Goal: Task Accomplishment & Management: Manage account settings

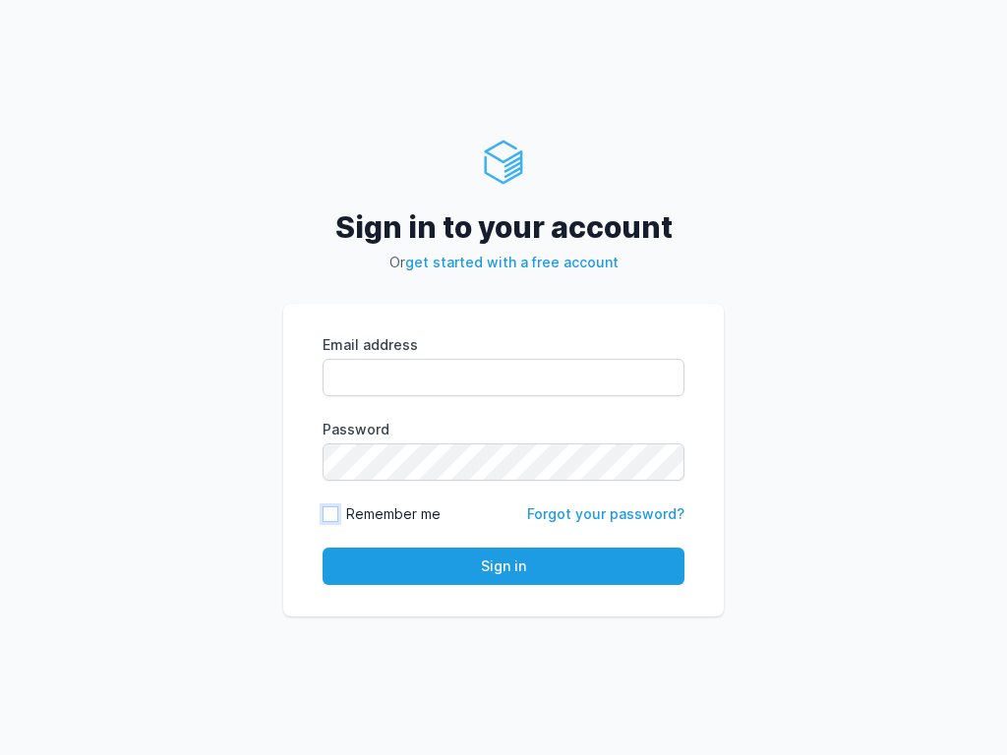
click at [330, 514] on input "Remember me" at bounding box center [330, 514] width 16 height 16
checkbox input "true"
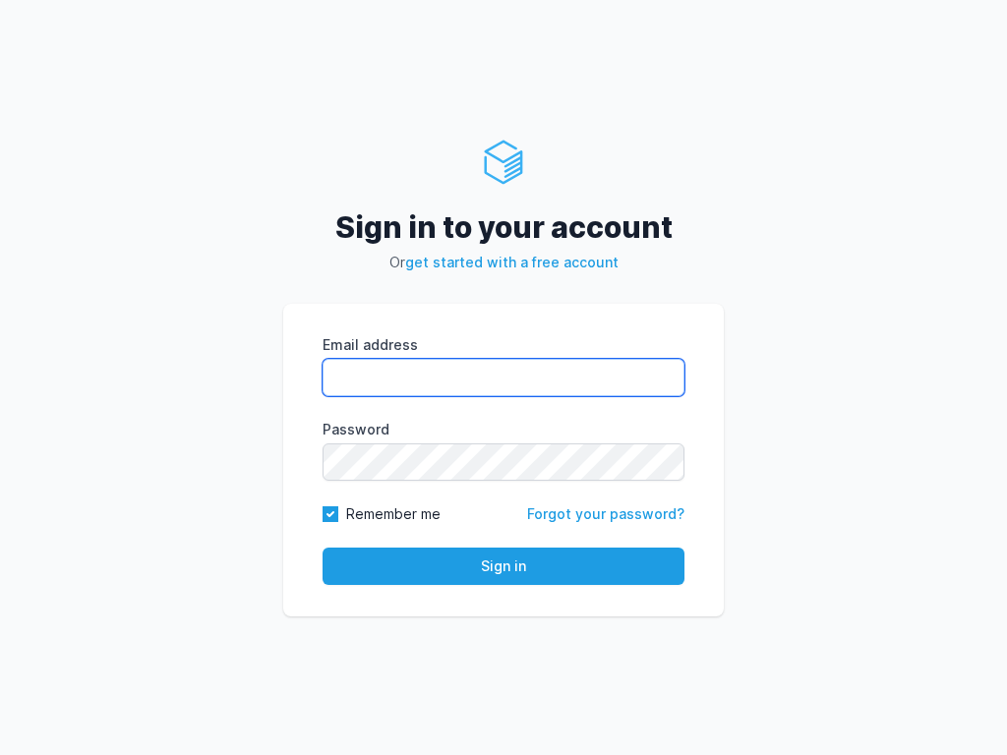
click at [503, 378] on input "Email address" at bounding box center [503, 377] width 362 height 37
type input "[PERSON_NAME][EMAIL_ADDRESS][DOMAIN_NAME]"
click at [322, 548] on button "Sign in" at bounding box center [503, 566] width 362 height 37
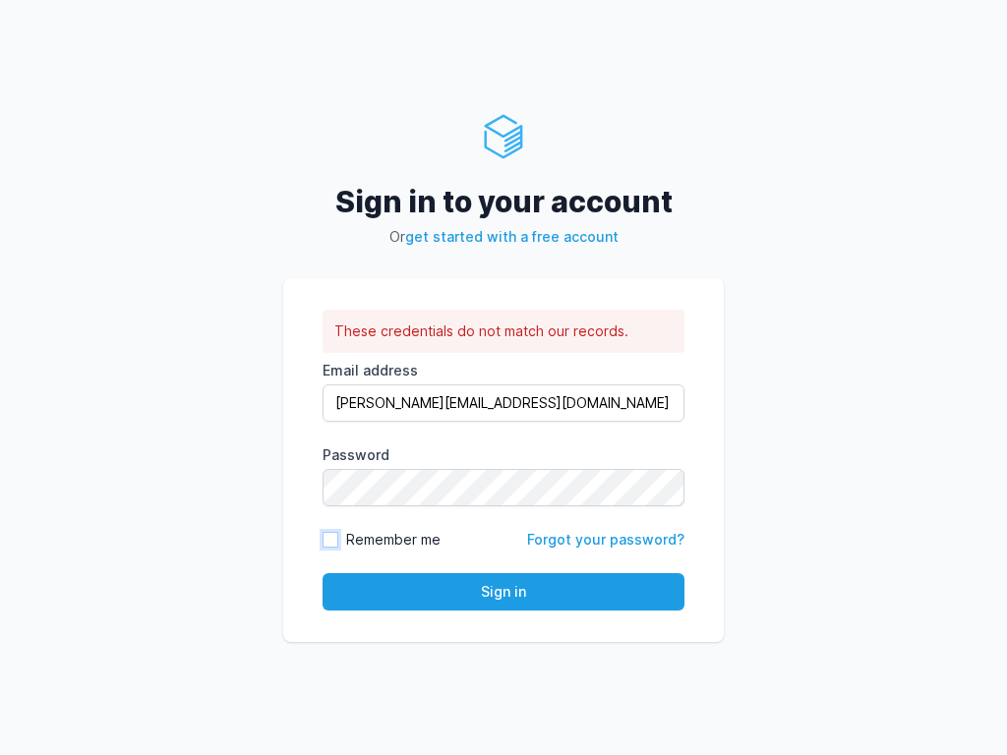
click at [330, 540] on input "Remember me" at bounding box center [330, 540] width 16 height 16
checkbox input "true"
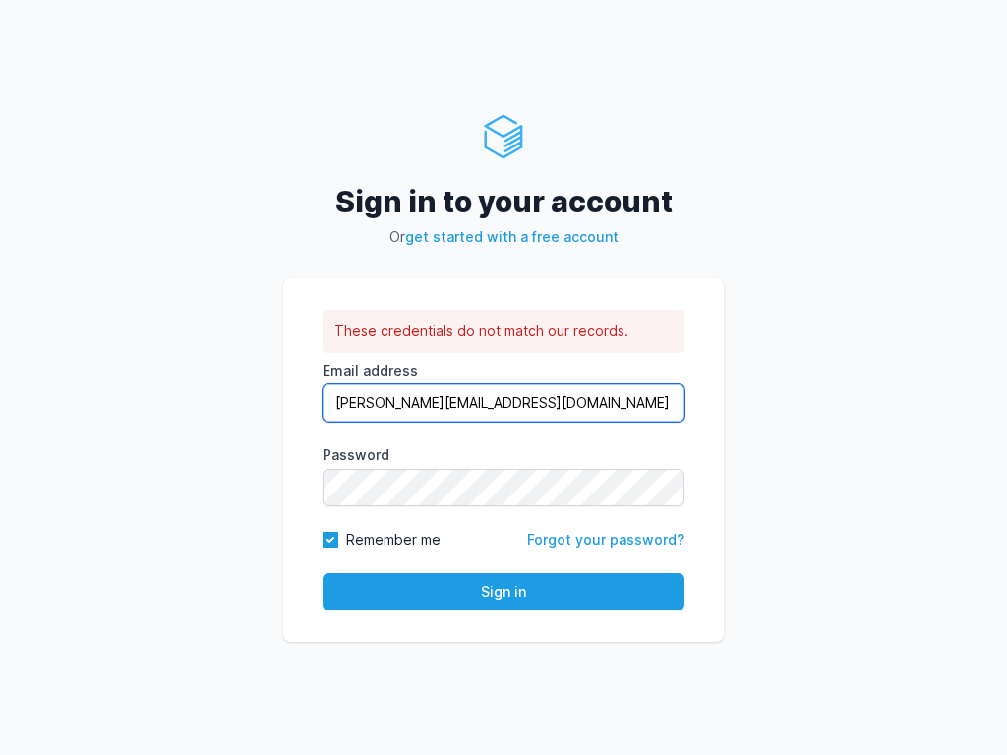
click at [503, 403] on input "[PERSON_NAME][EMAIL_ADDRESS][DOMAIN_NAME]" at bounding box center [503, 402] width 362 height 37
type input "com"
type input "[EMAIL_ADDRESS][DOMAIN_NAME]"
click at [322, 573] on button "Sign in" at bounding box center [503, 591] width 362 height 37
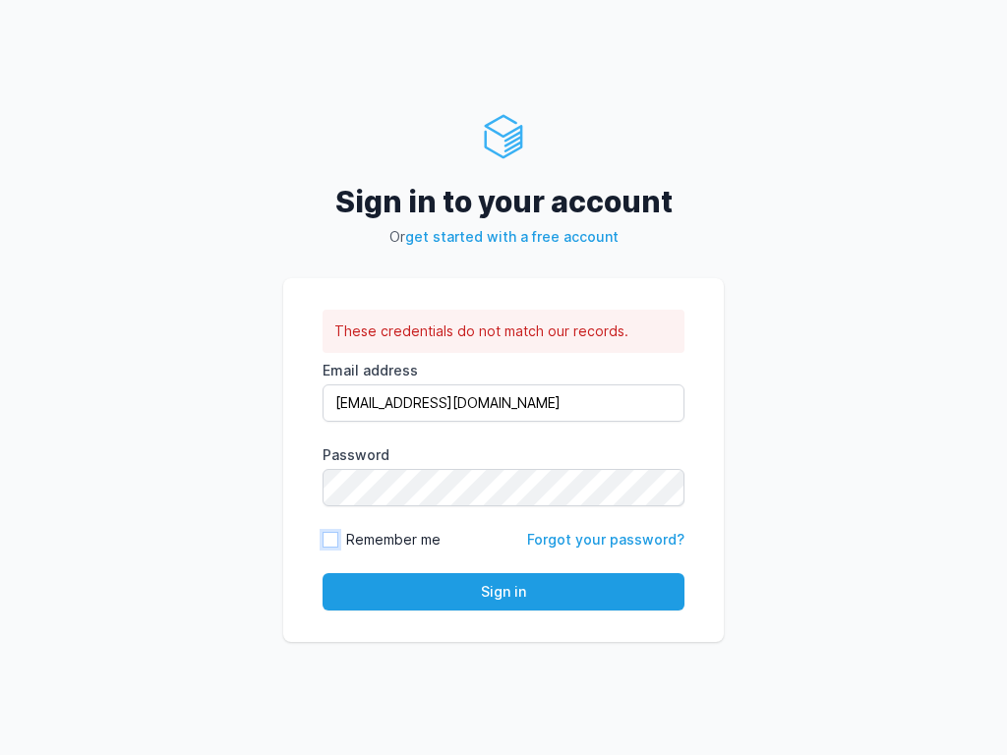
click at [330, 540] on input "Remember me" at bounding box center [330, 540] width 16 height 16
checkbox input "true"
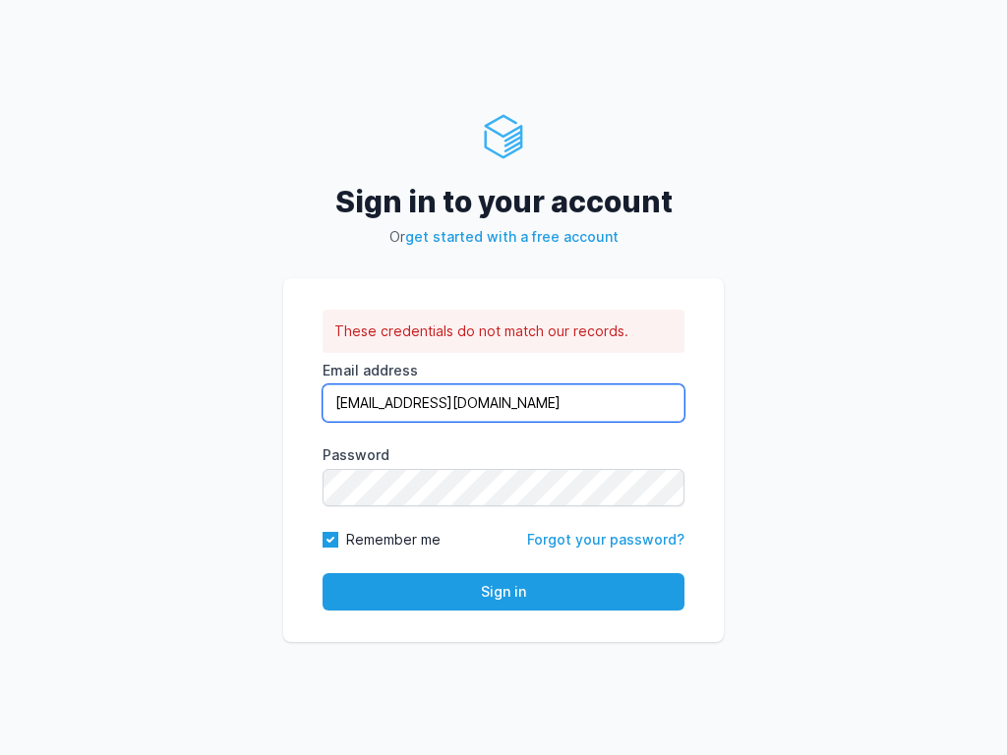
click at [503, 403] on input "[EMAIL_ADDRESS][DOMAIN_NAME]" at bounding box center [503, 402] width 362 height 37
type input "d"
type input "hugolehmann92@outlook.com"
click at [322, 573] on button "Sign in" at bounding box center [503, 591] width 362 height 37
